Goal: Contribute content

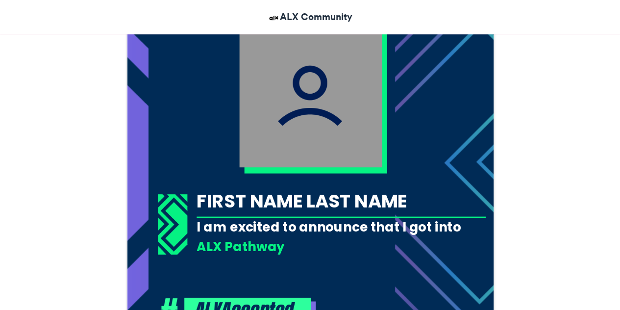
scroll to position [329, 0]
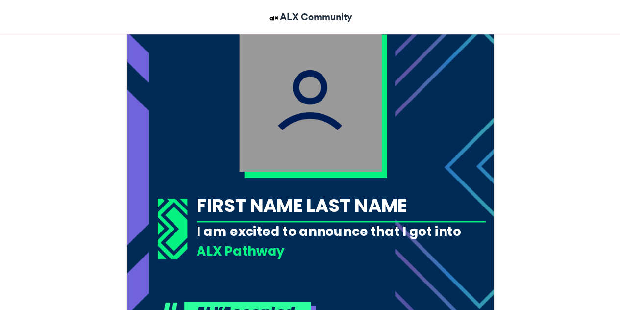
click at [316, 75] on img at bounding box center [310, 100] width 143 height 143
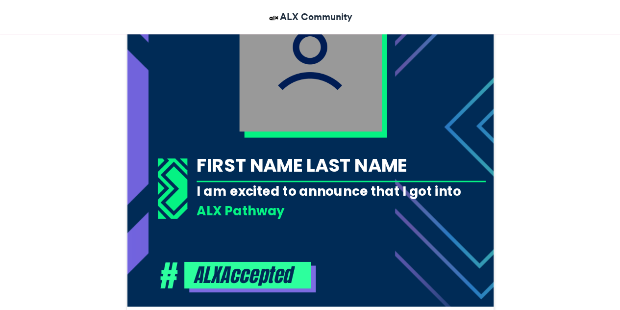
scroll to position [380, 0]
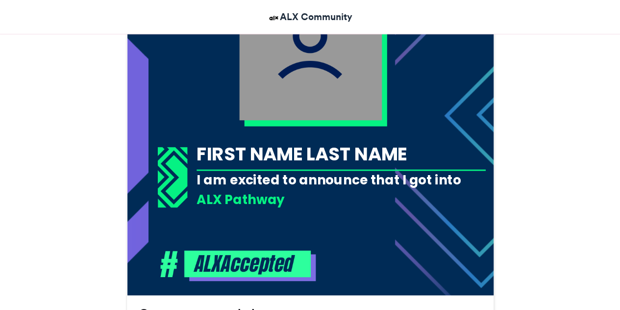
click at [419, 158] on div "FIRST NAME LAST NAME" at bounding box center [341, 153] width 289 height 25
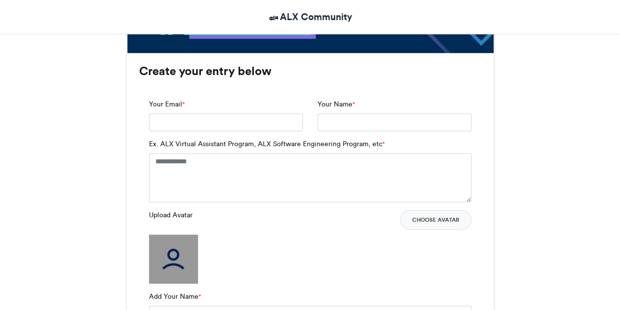
scroll to position [626, 0]
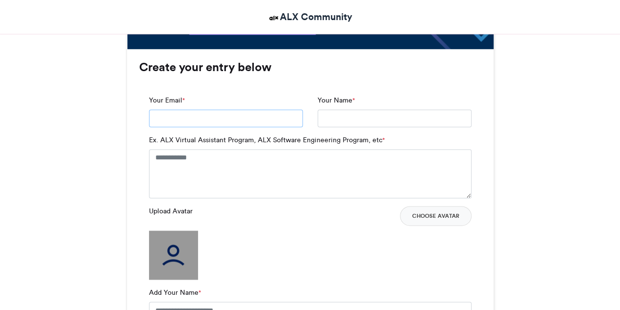
click at [193, 121] on input "Your Email *" at bounding box center [226, 118] width 154 height 18
type input "**********"
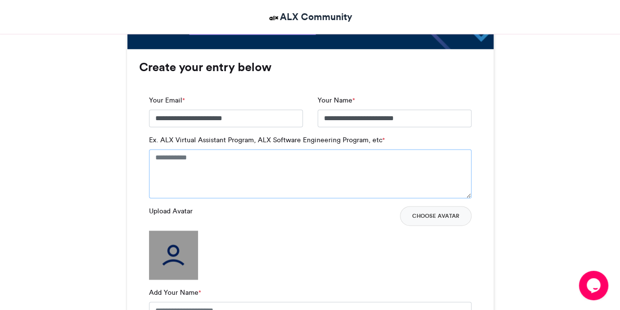
scroll to position [0, 0]
drag, startPoint x: 210, startPoint y: 156, endPoint x: 156, endPoint y: 172, distance: 56.1
click at [156, 172] on textarea "Ex. ALX Virtual Assistant Program, ALX Software Engineering Program, etc *" at bounding box center [310, 173] width 322 height 49
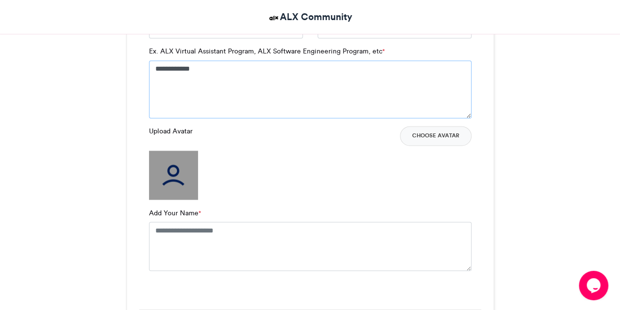
scroll to position [713, 0]
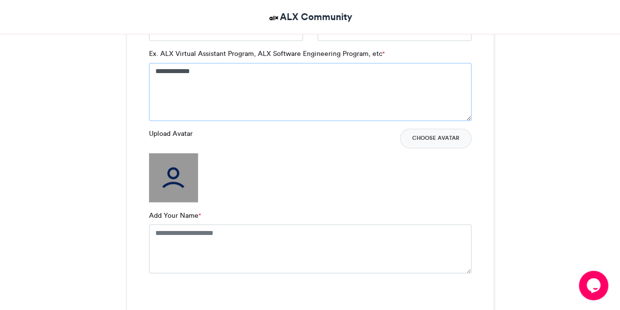
type textarea "**********"
click at [165, 212] on label "Add Your Name *" at bounding box center [175, 215] width 52 height 10
click at [165, 224] on textarea "Add Your Name *" at bounding box center [310, 248] width 322 height 49
click at [183, 183] on img at bounding box center [173, 177] width 49 height 49
click at [183, 237] on textarea "Add Your Name *" at bounding box center [310, 248] width 322 height 49
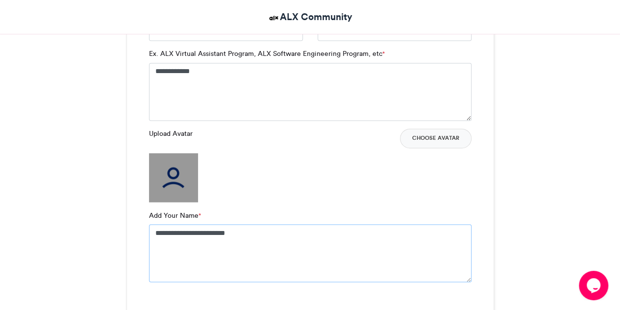
click at [211, 234] on textarea "**********" at bounding box center [310, 253] width 322 height 58
click at [247, 250] on textarea "**********" at bounding box center [310, 253] width 322 height 58
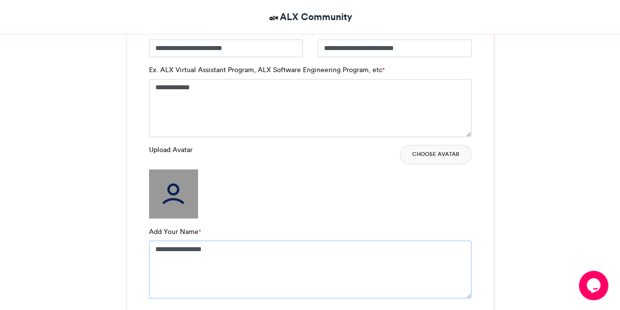
scroll to position [705, 0]
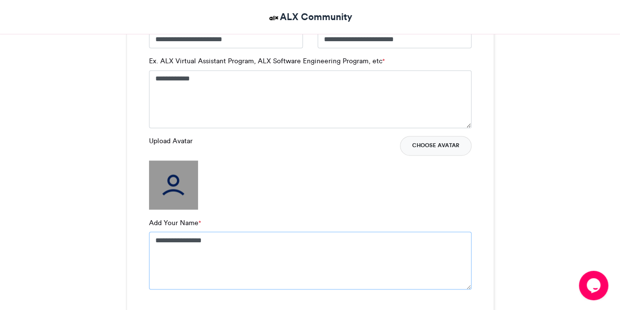
type textarea "**********"
click at [425, 147] on button "Choose Avatar" at bounding box center [436, 146] width 72 height 20
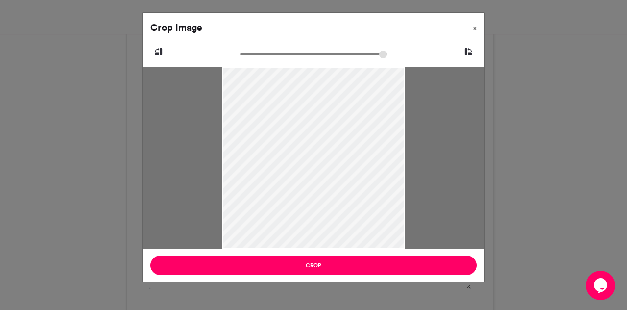
click at [475, 28] on span "×" at bounding box center [474, 28] width 3 height 6
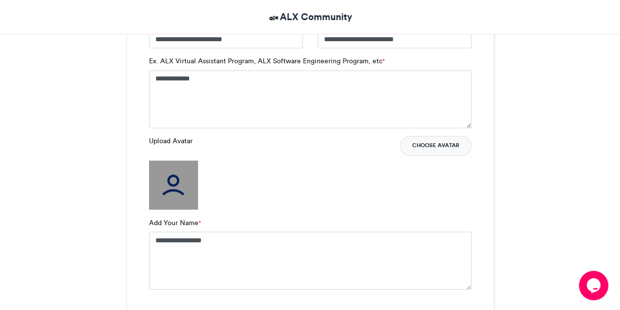
click at [423, 147] on button "Choose Avatar" at bounding box center [436, 146] width 72 height 20
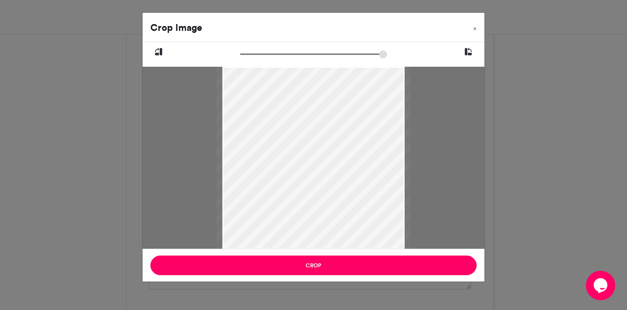
type input "******"
drag, startPoint x: 243, startPoint y: 55, endPoint x: 235, endPoint y: 69, distance: 16.0
click at [240, 59] on input "zoom" at bounding box center [313, 53] width 147 height 9
drag, startPoint x: 260, startPoint y: 97, endPoint x: 271, endPoint y: 62, distance: 36.9
click at [271, 62] on div at bounding box center [314, 145] width 342 height 206
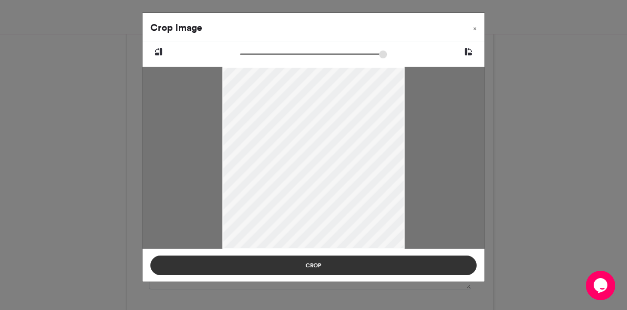
click at [337, 271] on button "Crop" at bounding box center [313, 265] width 326 height 20
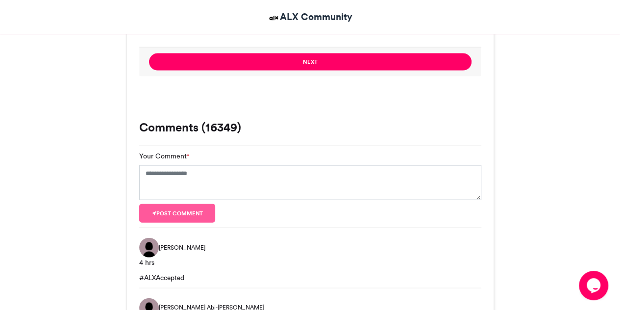
scroll to position [990, 0]
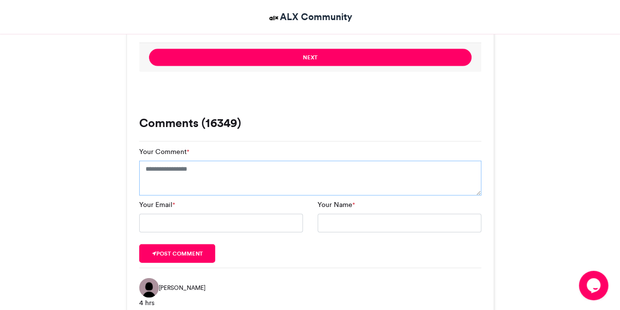
click at [174, 167] on textarea "Your Comment *" at bounding box center [310, 178] width 342 height 35
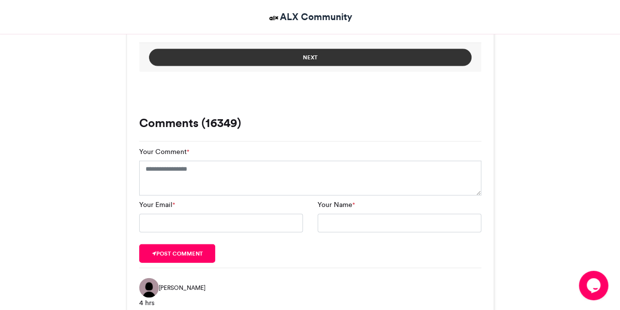
click at [309, 64] on button "Next" at bounding box center [310, 57] width 322 height 17
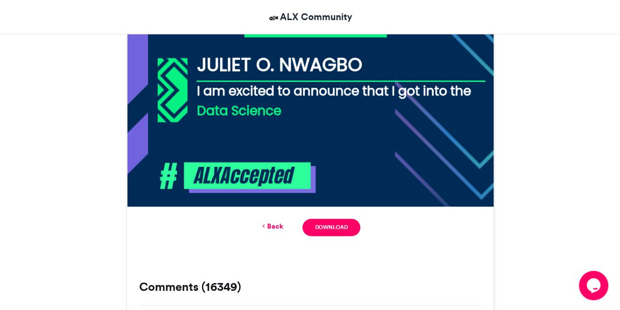
scroll to position [472, 0]
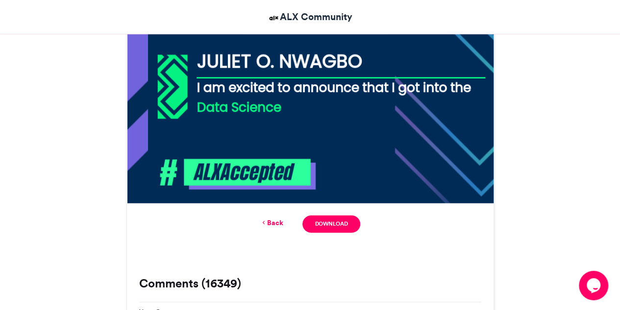
click at [344, 62] on img at bounding box center [310, 19] width 367 height 367
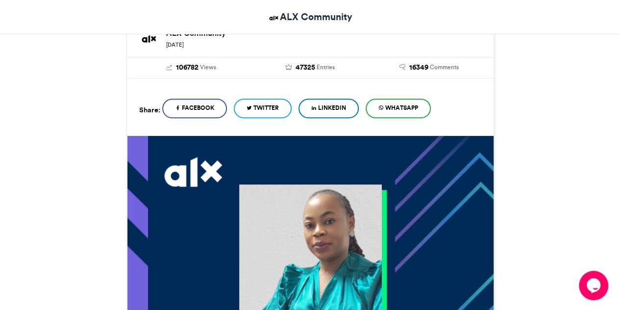
scroll to position [172, 0]
